Goal: Task Accomplishment & Management: Complete application form

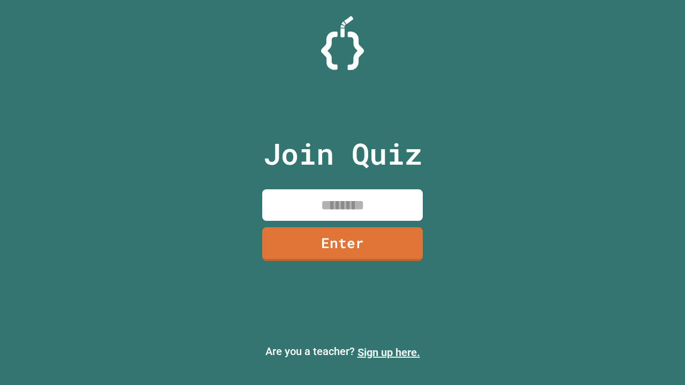
click at [389, 353] on link "Sign up here." at bounding box center [389, 352] width 63 height 13
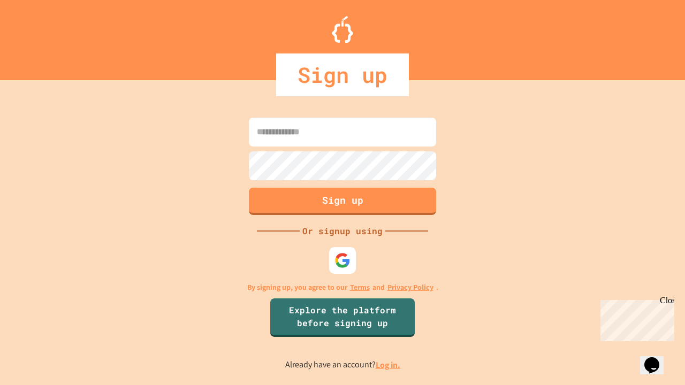
click at [389, 365] on link "Log in." at bounding box center [388, 365] width 25 height 11
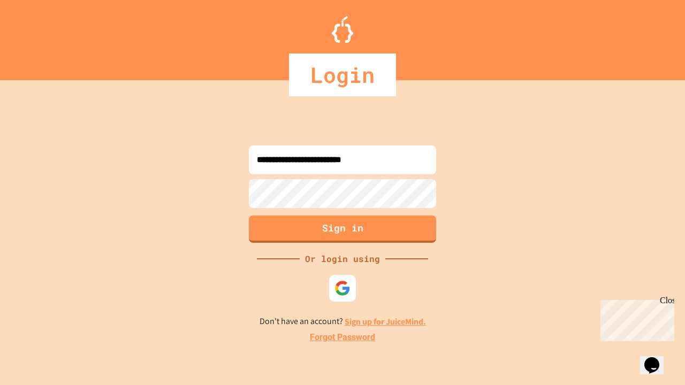
type input "**********"
